Goal: Task Accomplishment & Management: Complete application form

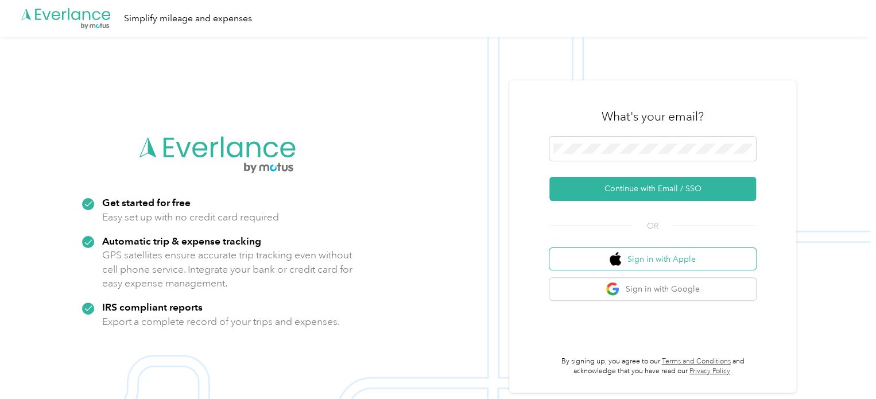
scroll to position [5, 0]
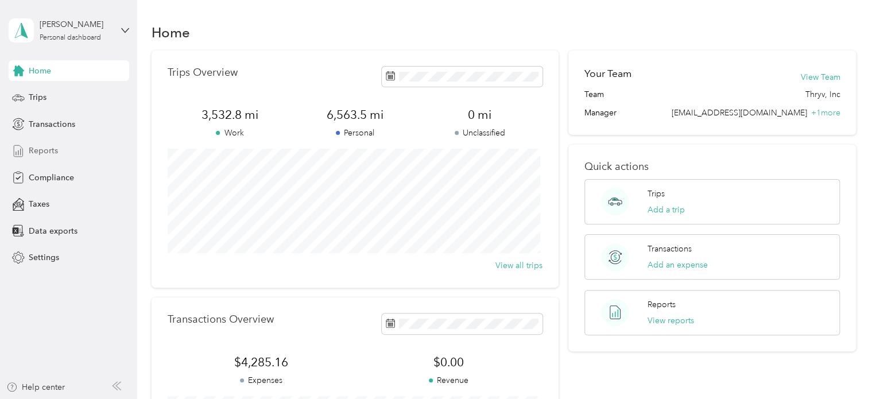
click at [43, 150] on span "Reports" at bounding box center [43, 151] width 29 height 12
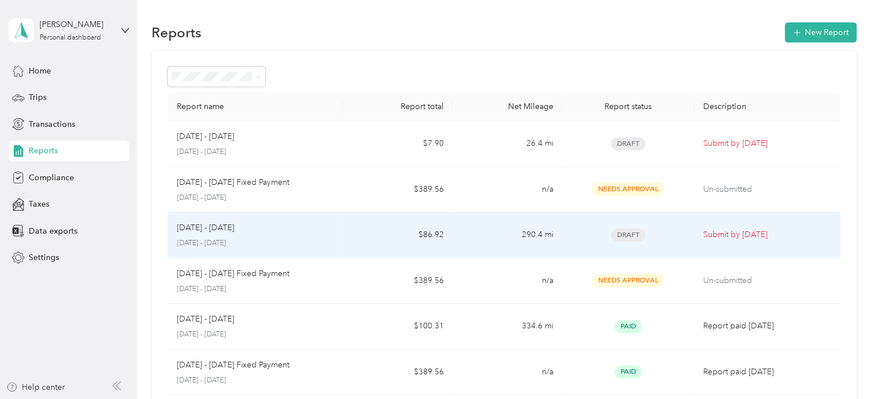
click at [729, 234] on p "Submit by [DATE]" at bounding box center [767, 234] width 128 height 13
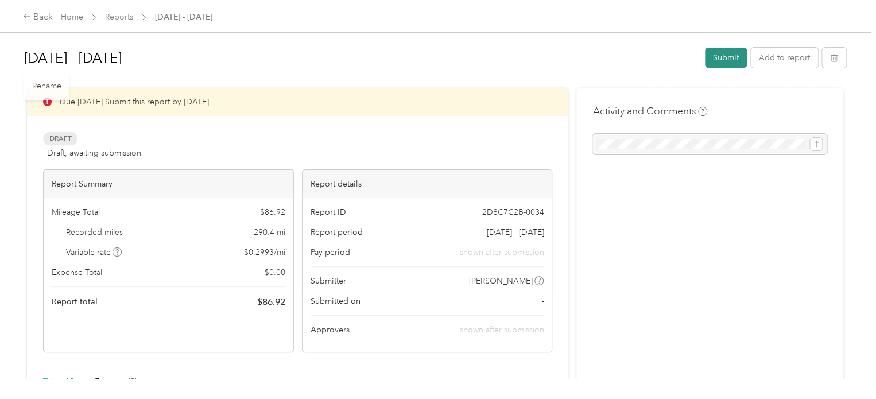
click at [719, 60] on button "Submit" at bounding box center [726, 58] width 42 height 20
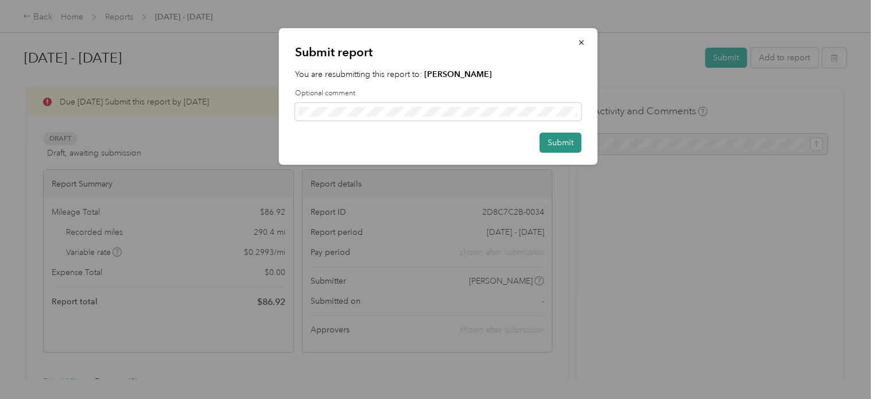
click at [566, 147] on button "Submit" at bounding box center [560, 143] width 42 height 20
